Goal: Task Accomplishment & Management: Use online tool/utility

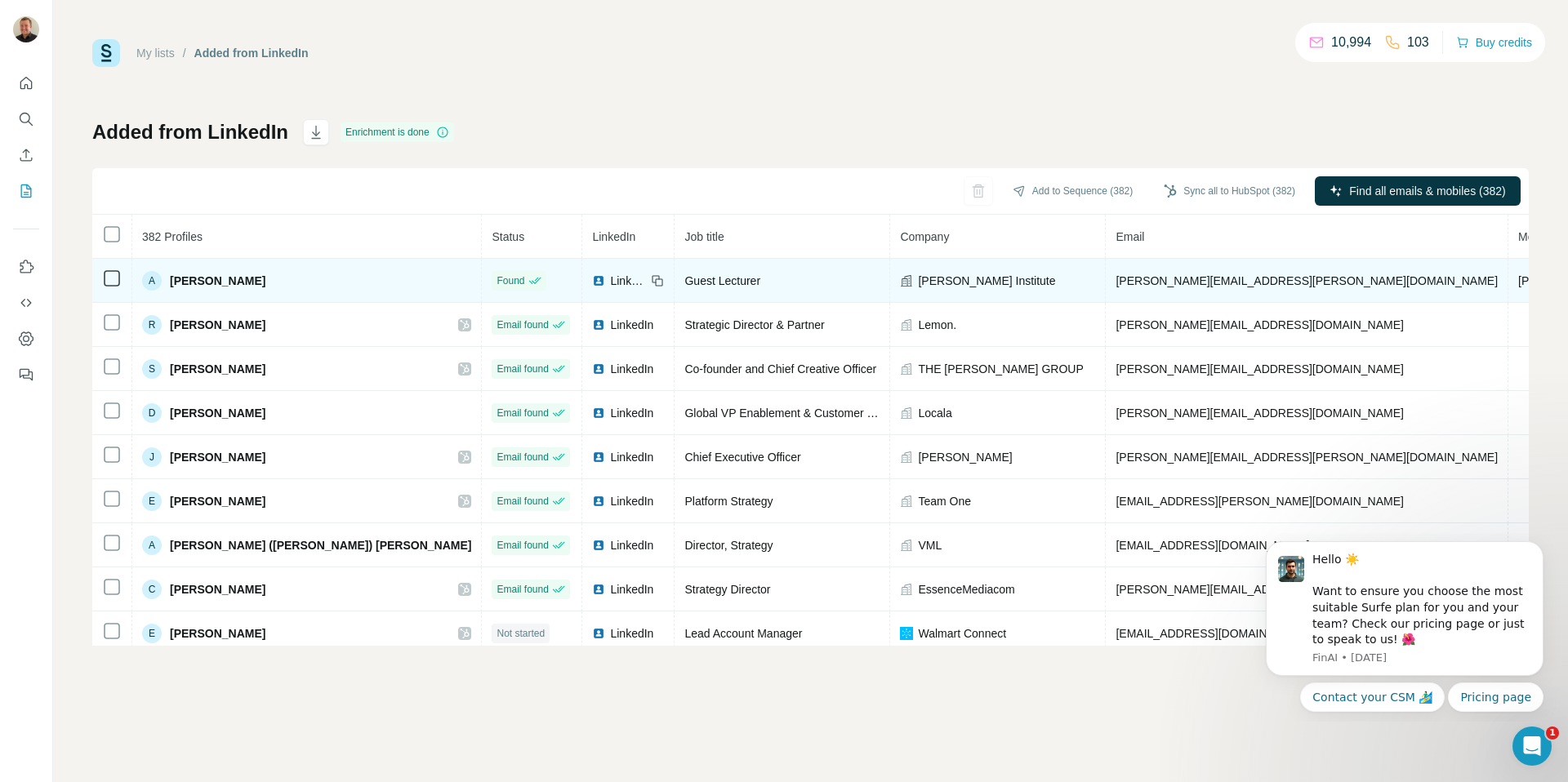
click at [918, 278] on span "[PERSON_NAME] Institute" at bounding box center [986, 280] width 137 height 17
click at [900, 280] on div "[PERSON_NAME] Institute" at bounding box center [997, 280] width 195 height 17
click at [901, 281] on icon at bounding box center [907, 280] width 12 height 12
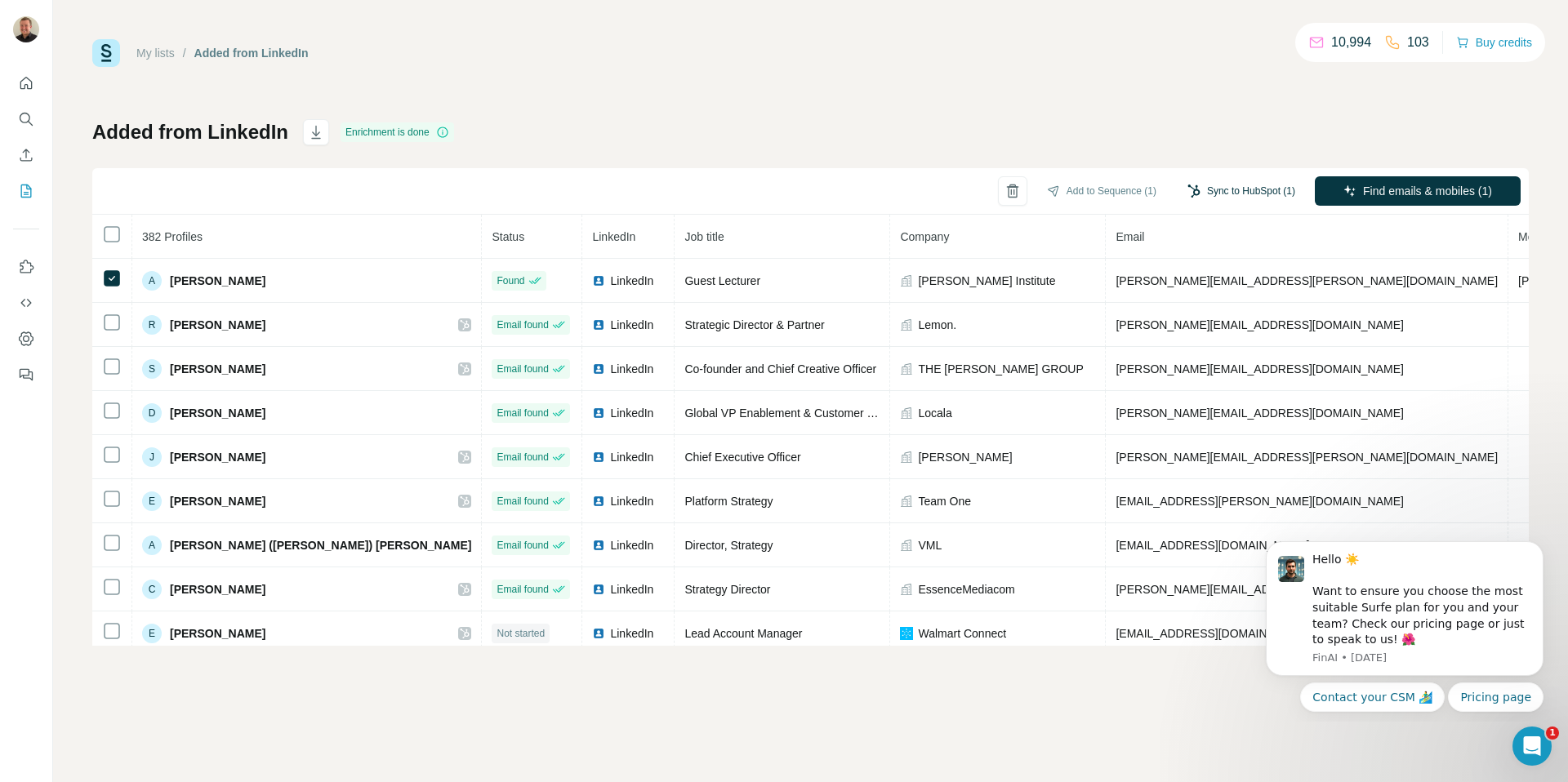
click at [1236, 193] on button "Sync to HubSpot (1)" at bounding box center [1241, 191] width 131 height 25
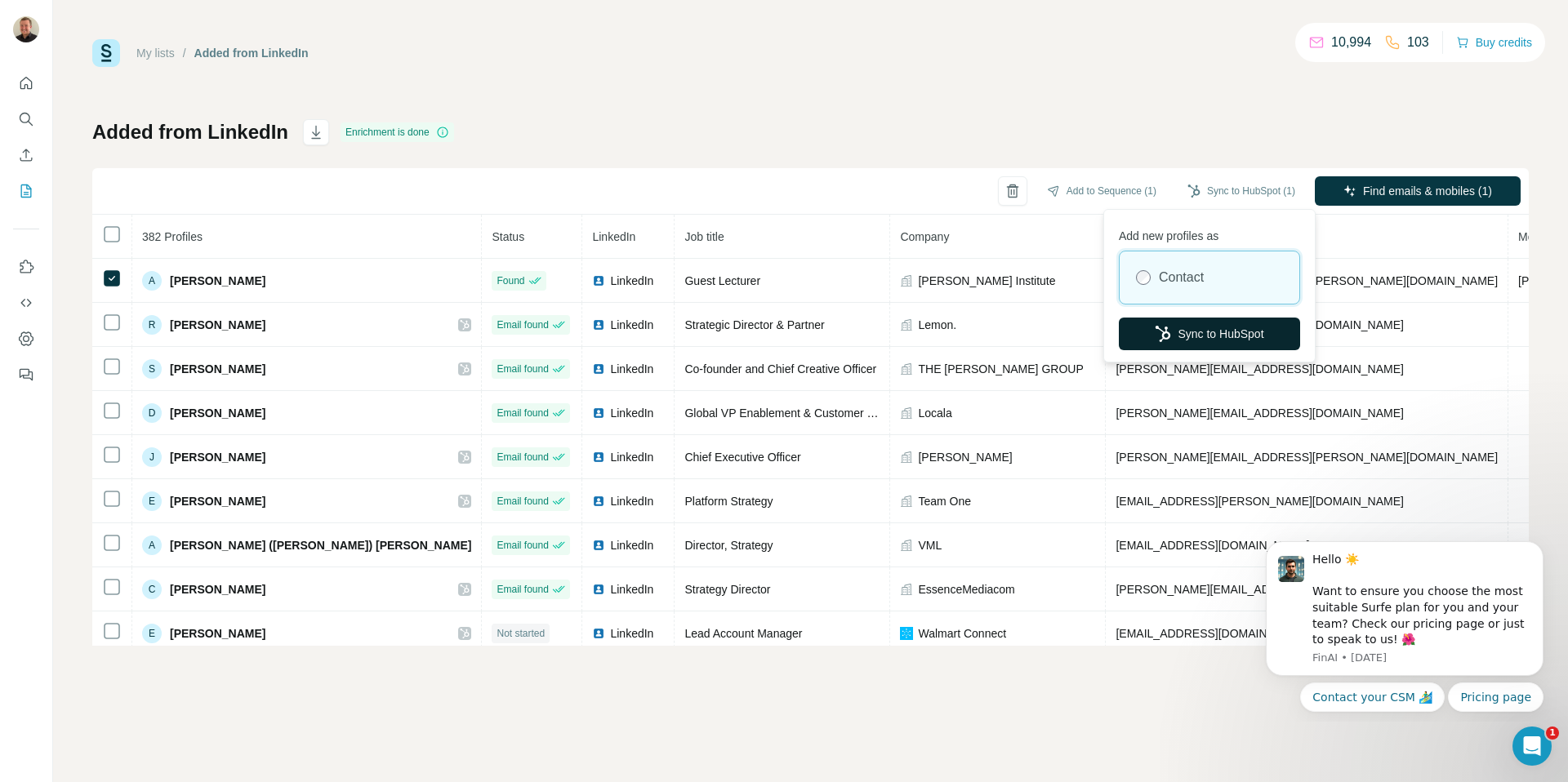
click at [1183, 333] on button "Sync to HubSpot" at bounding box center [1210, 333] width 181 height 32
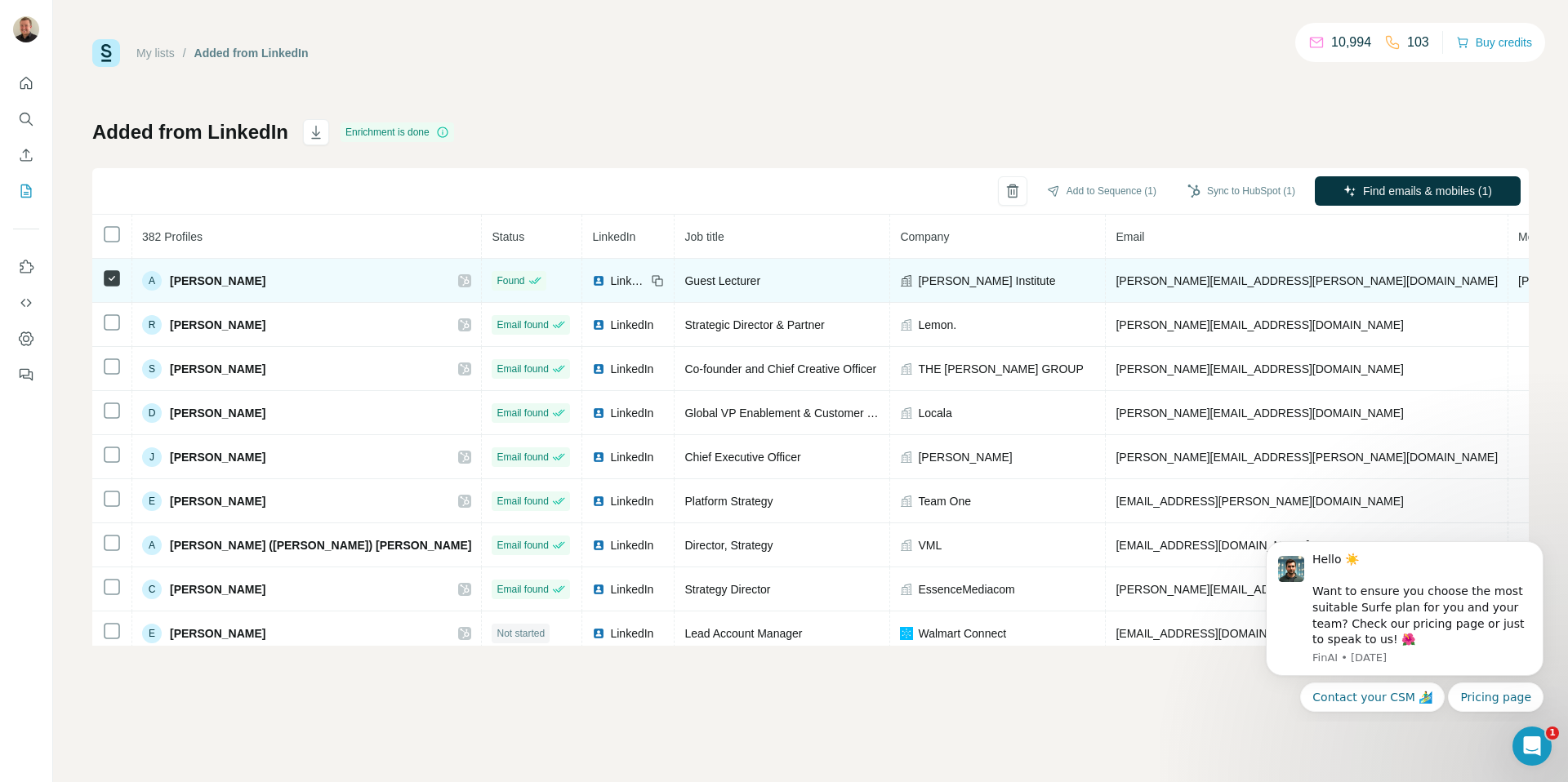
click at [459, 281] on icon at bounding box center [464, 280] width 10 height 13
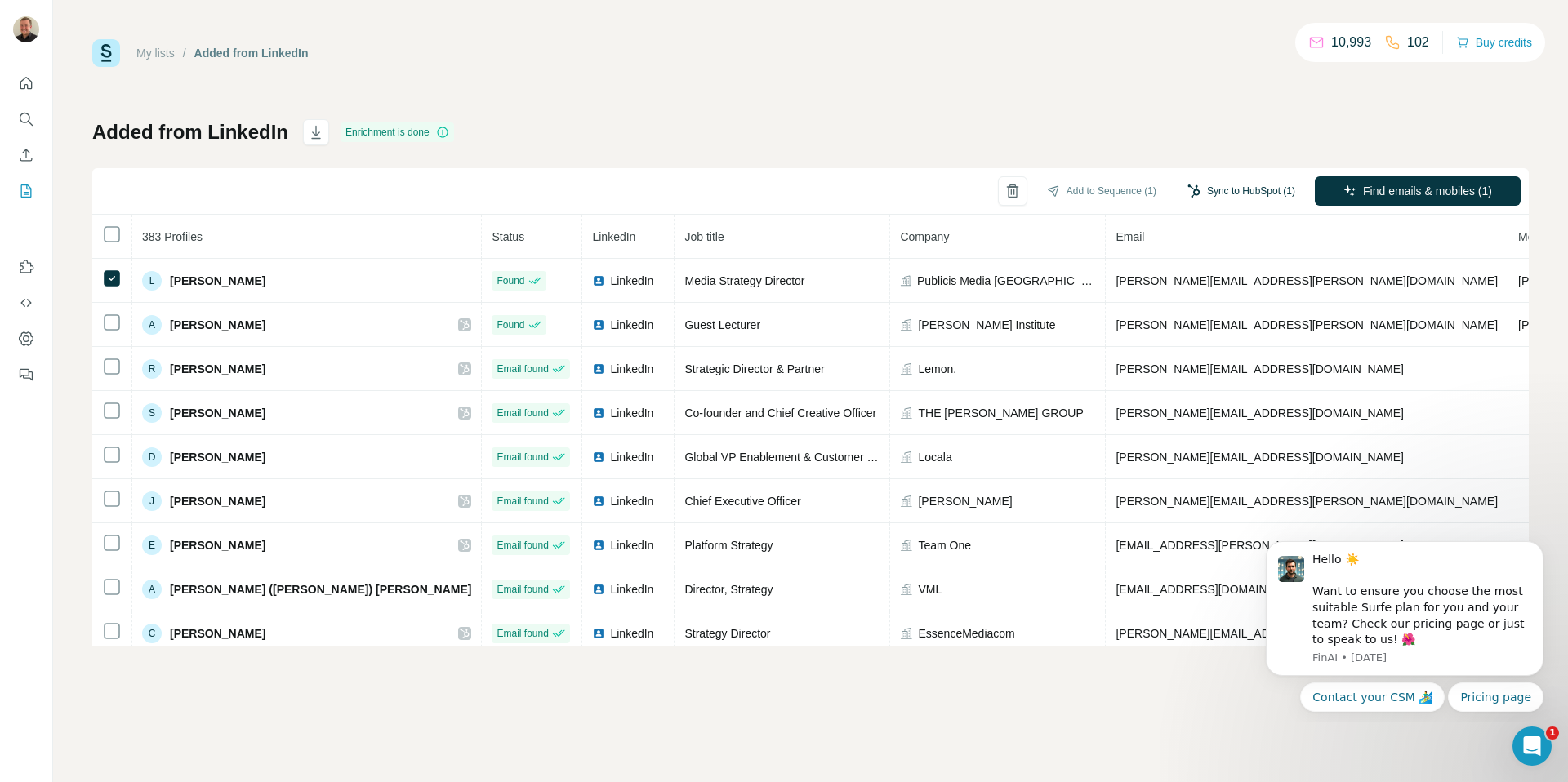
click at [1226, 185] on button "Sync to HubSpot (1)" at bounding box center [1241, 191] width 131 height 25
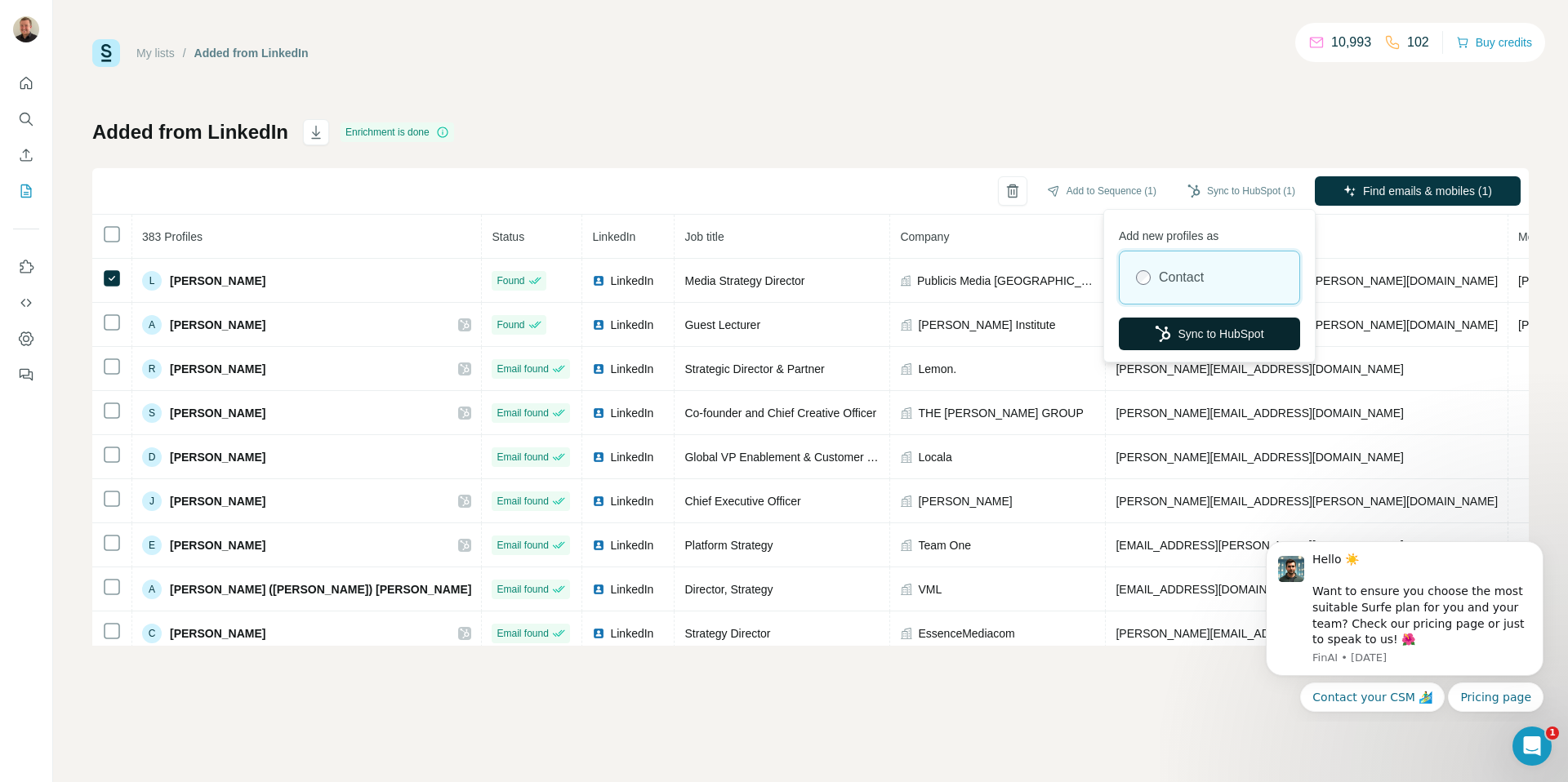
click at [1196, 334] on button "Sync to HubSpot" at bounding box center [1210, 333] width 181 height 32
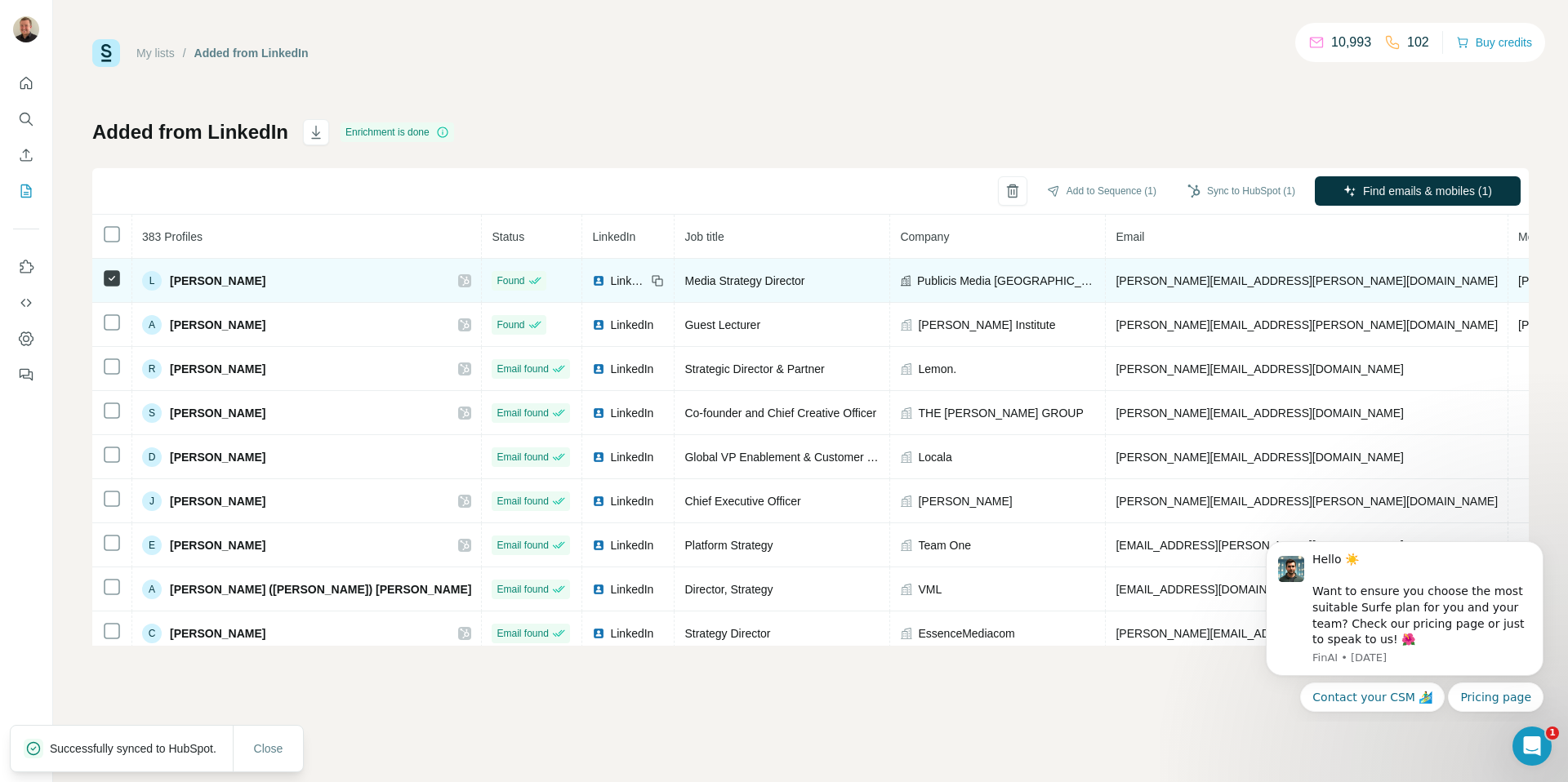
click at [459, 285] on icon at bounding box center [464, 280] width 10 height 13
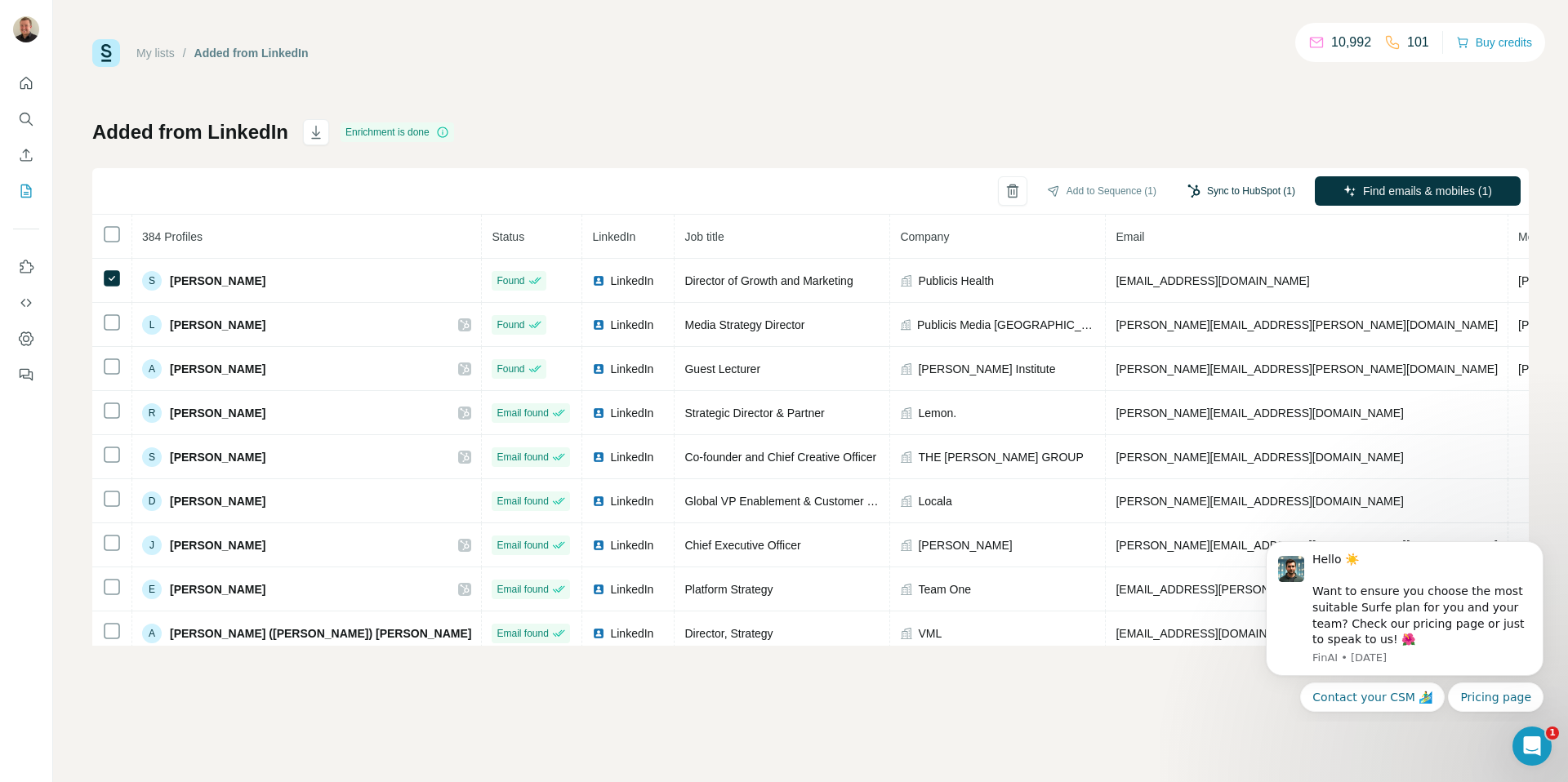
click at [1218, 186] on button "Sync to HubSpot (1)" at bounding box center [1241, 191] width 131 height 25
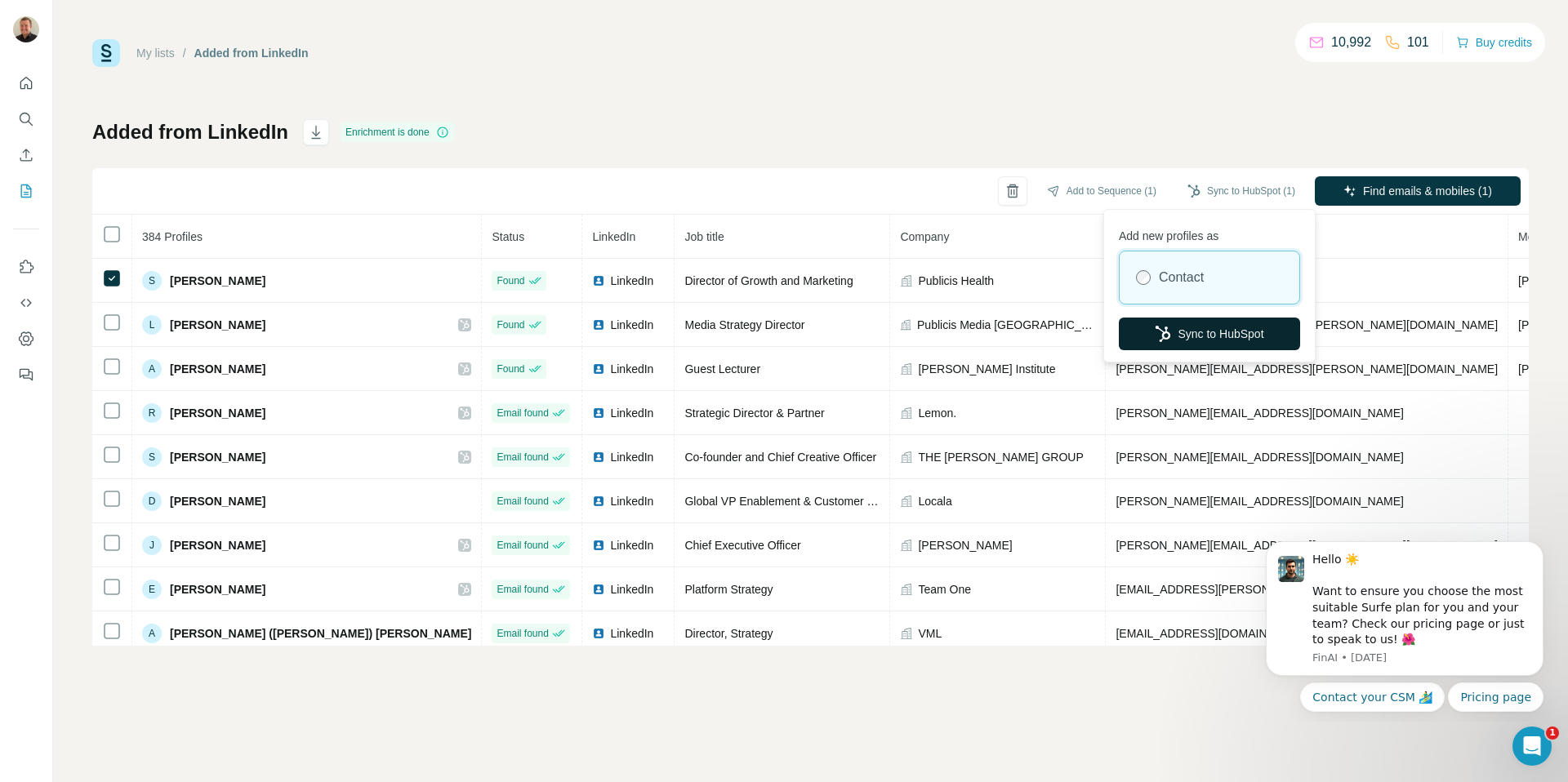
click at [1211, 325] on button "Sync to HubSpot" at bounding box center [1210, 333] width 181 height 32
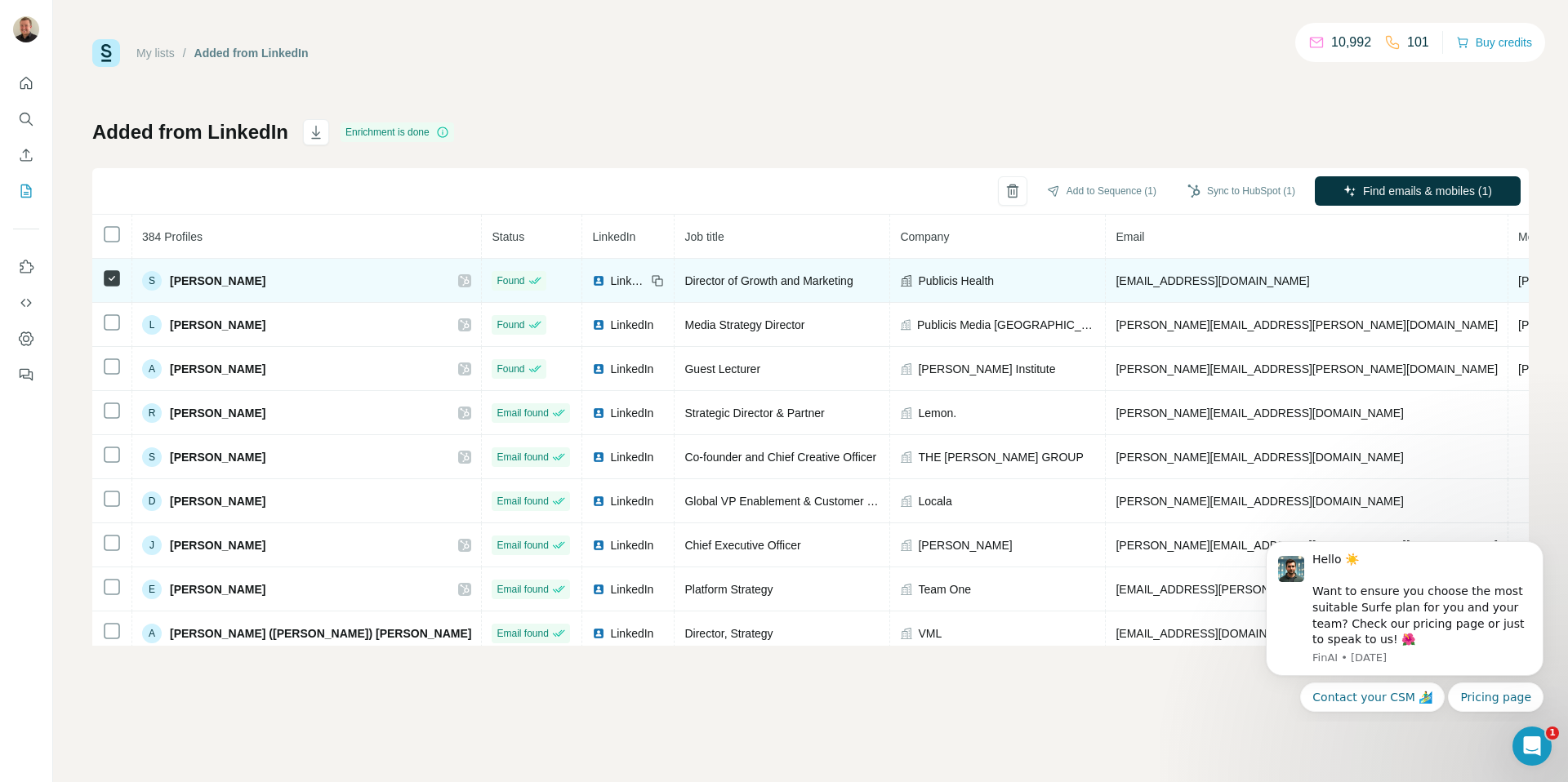
click at [459, 280] on icon at bounding box center [464, 280] width 10 height 13
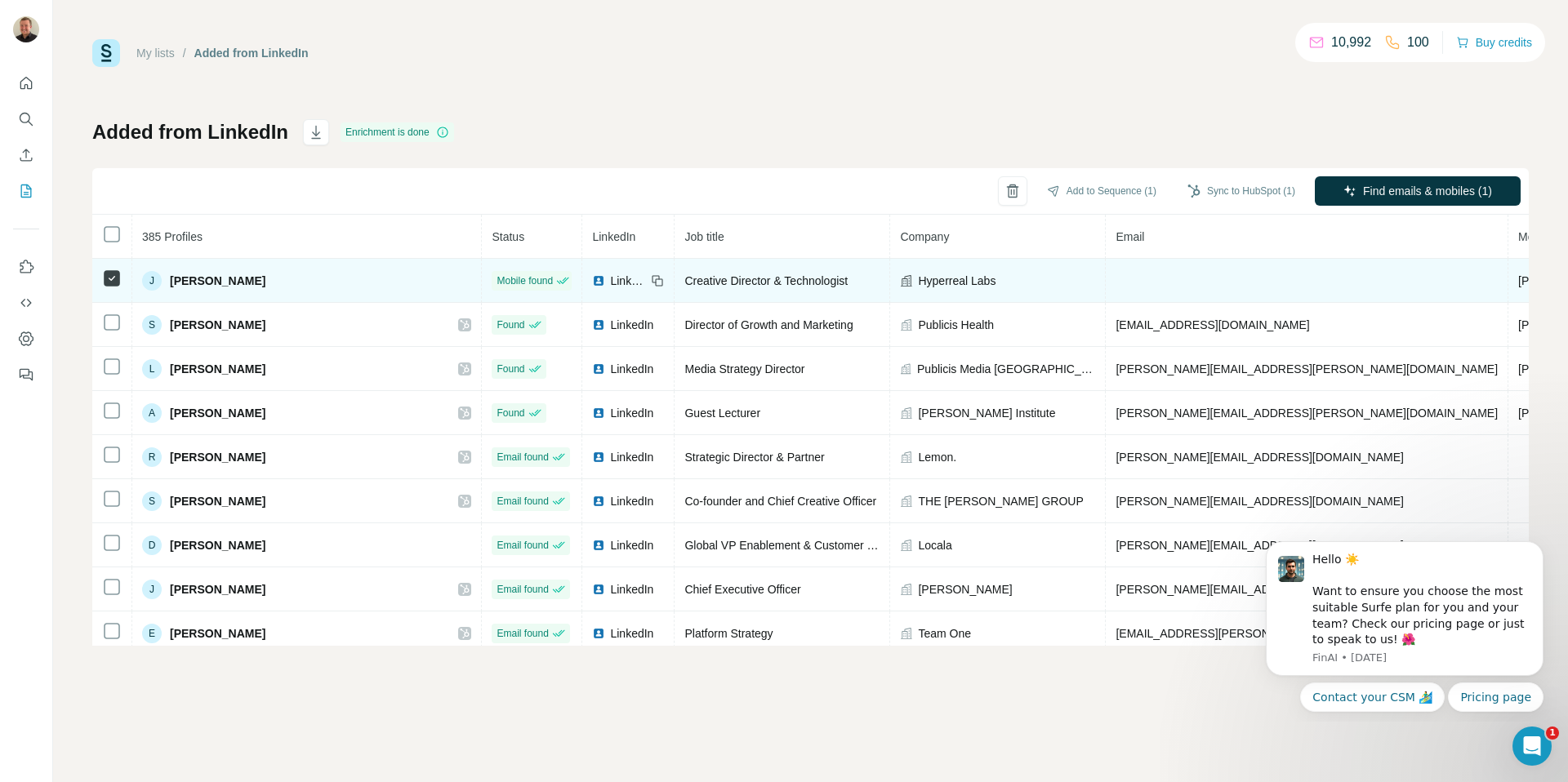
click at [900, 272] on div "Hyperreal Labs" at bounding box center [997, 280] width 195 height 17
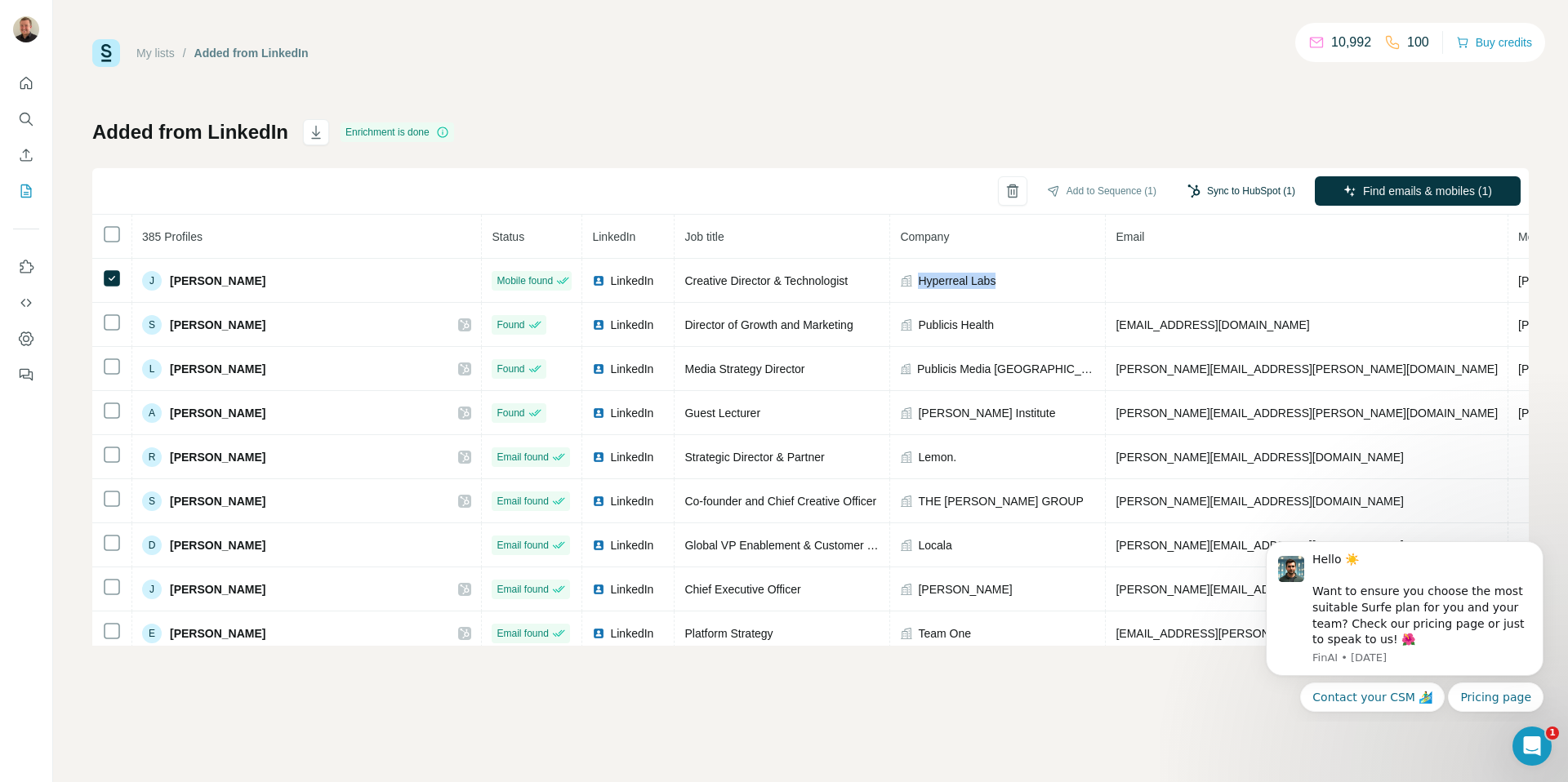
click at [1234, 196] on button "Sync to HubSpot (1)" at bounding box center [1241, 191] width 131 height 25
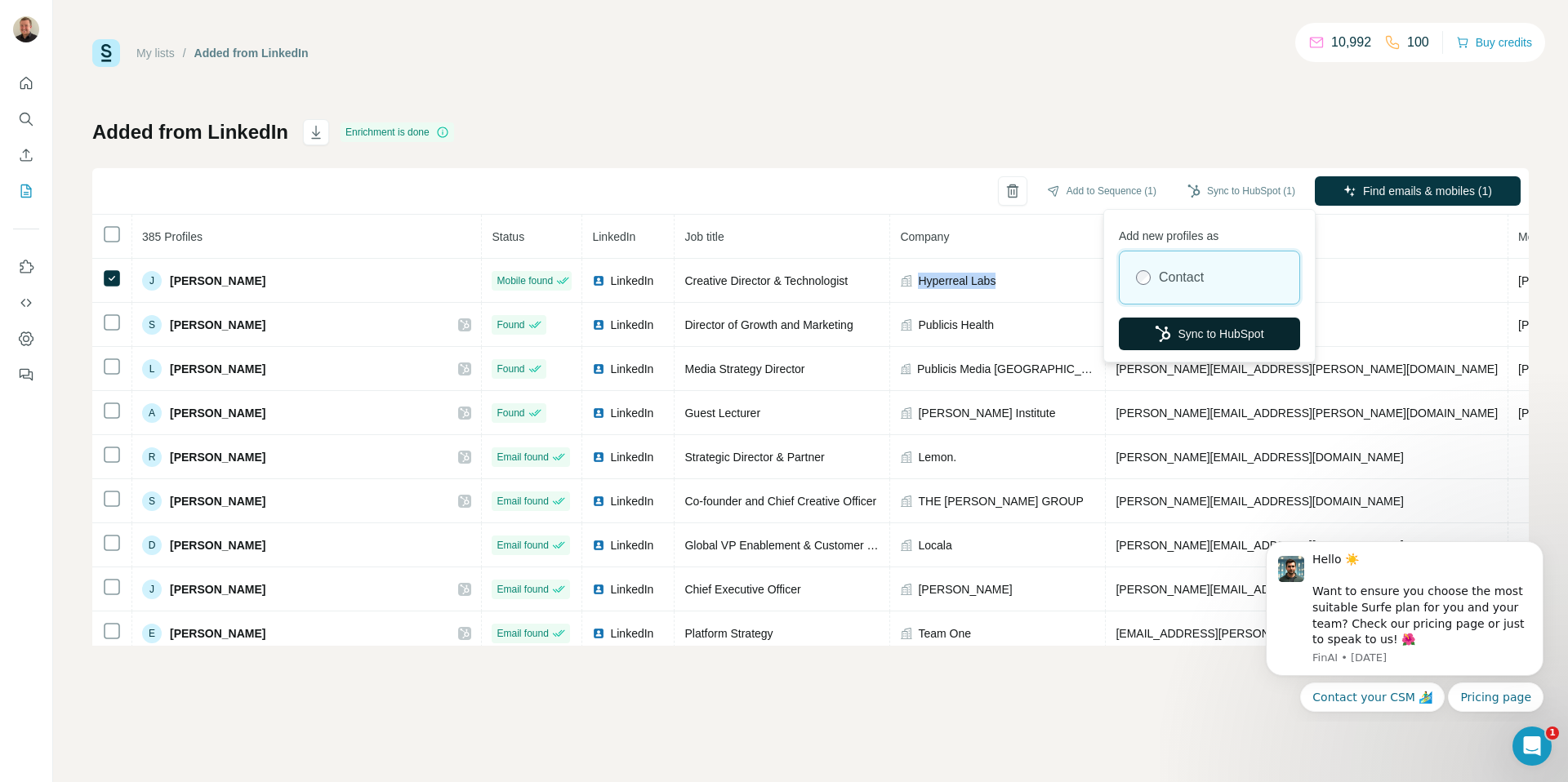
click at [1173, 320] on button "Sync to HubSpot" at bounding box center [1210, 333] width 181 height 32
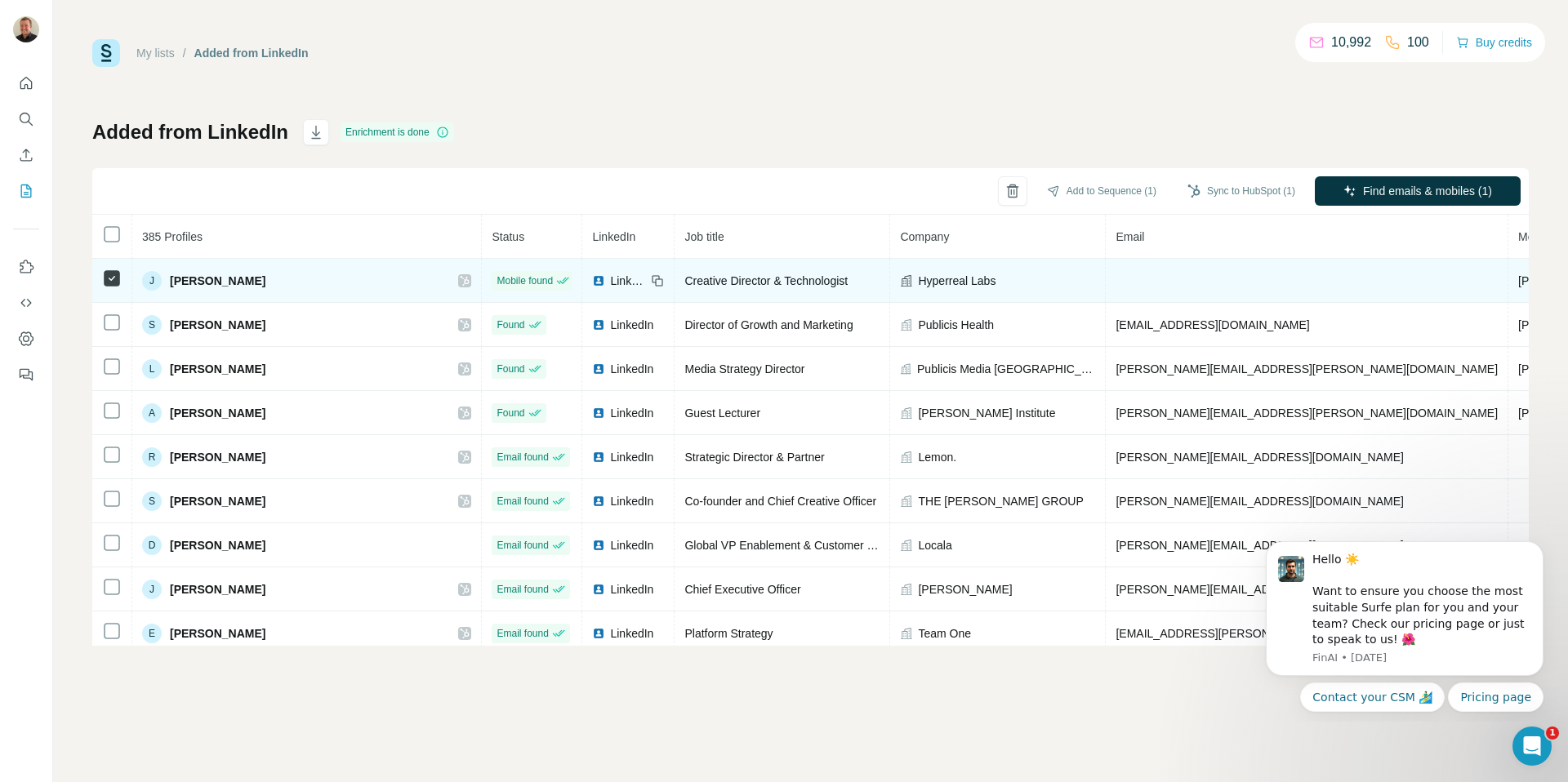
click at [459, 280] on icon at bounding box center [464, 280] width 10 height 13
